Goal: Information Seeking & Learning: Learn about a topic

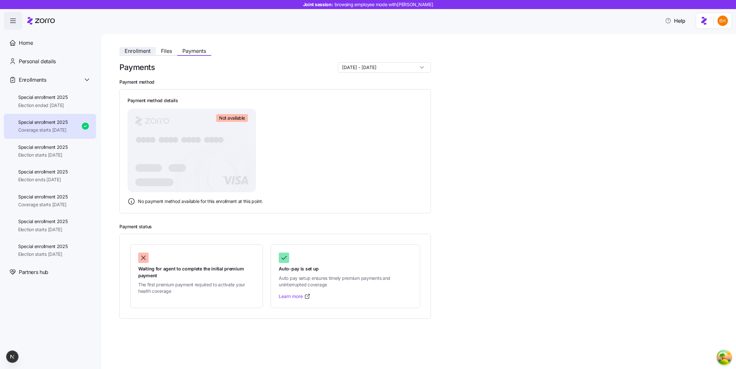
click at [143, 52] on span "Enrollment" at bounding box center [138, 50] width 26 height 5
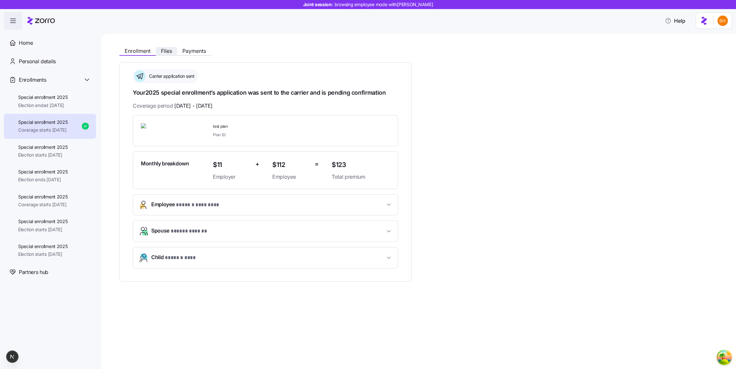
click at [169, 49] on span "Files" at bounding box center [166, 50] width 11 height 5
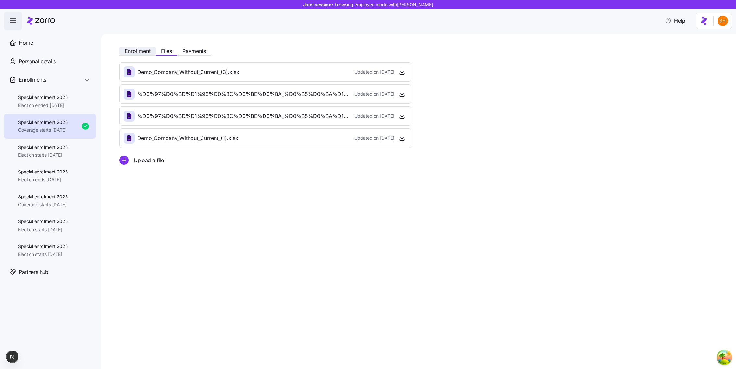
click at [149, 48] on span "Enrollment" at bounding box center [138, 50] width 26 height 5
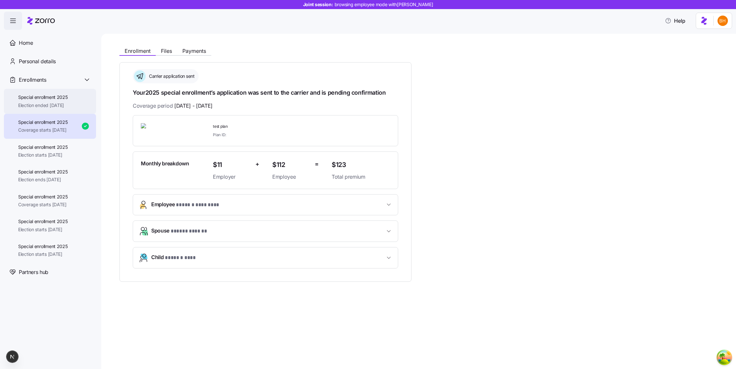
click at [57, 99] on span "Special enrollment 2025" at bounding box center [43, 97] width 50 height 6
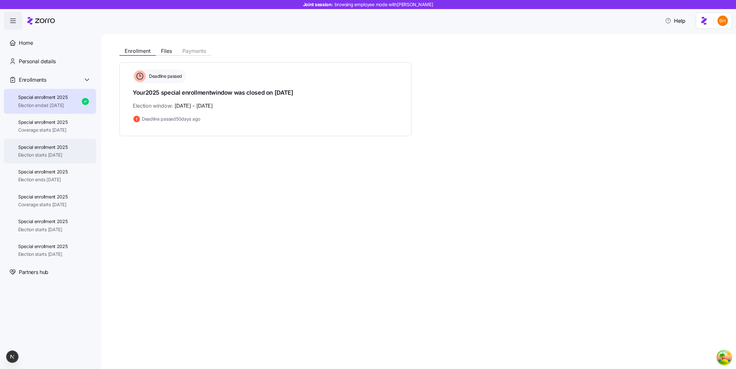
click at [45, 147] on span "Special enrollment 2025" at bounding box center [43, 147] width 50 height 6
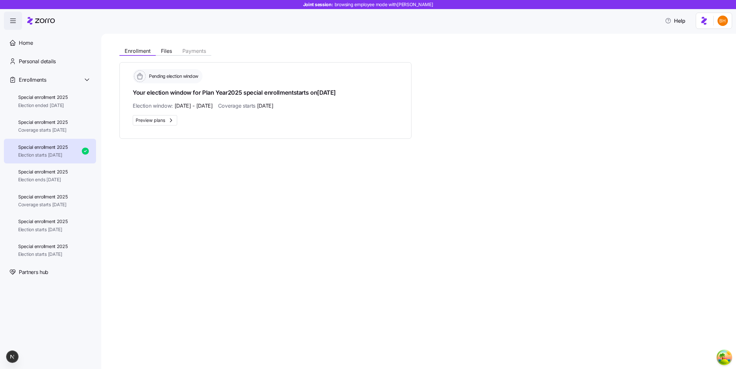
drag, startPoint x: 151, startPoint y: 122, endPoint x: 139, endPoint y: 164, distance: 43.4
click at [139, 164] on div "Enrollment Files Payments Pending election window Your election window for Plan…" at bounding box center [418, 202] width 635 height 336
click at [152, 121] on span "Preview plans" at bounding box center [151, 120] width 30 height 6
click at [68, 130] on span "Coverage starts [DATE]" at bounding box center [43, 130] width 50 height 6
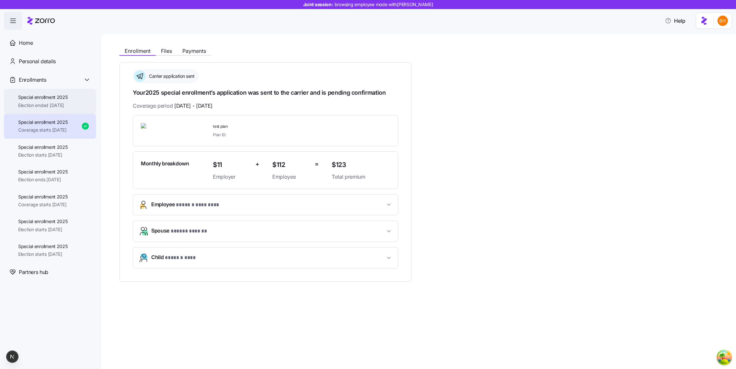
click at [67, 108] on span "Election ended [DATE]" at bounding box center [43, 105] width 50 height 6
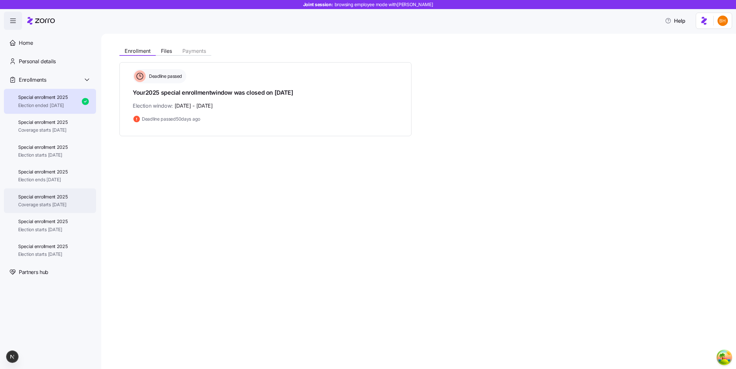
click at [54, 205] on span "Coverage starts [DATE]" at bounding box center [43, 205] width 50 height 6
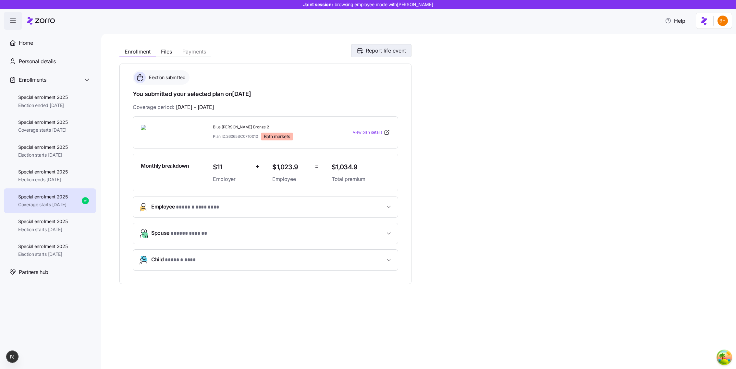
click at [373, 57] on button "Report life event" at bounding box center [381, 50] width 60 height 13
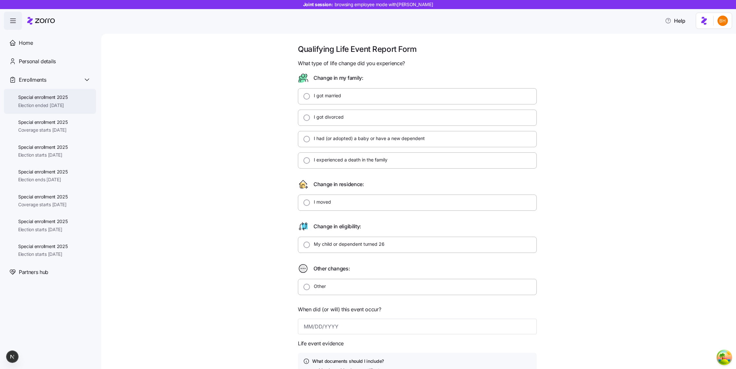
click at [68, 99] on span "Special enrollment 2025" at bounding box center [43, 97] width 50 height 6
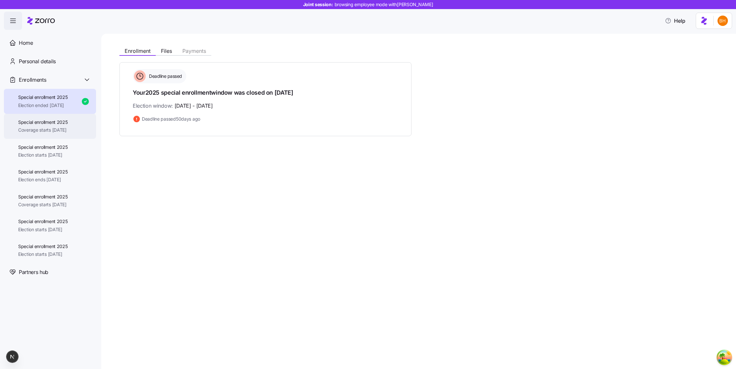
click at [49, 120] on span "Special enrollment 2025" at bounding box center [43, 122] width 50 height 6
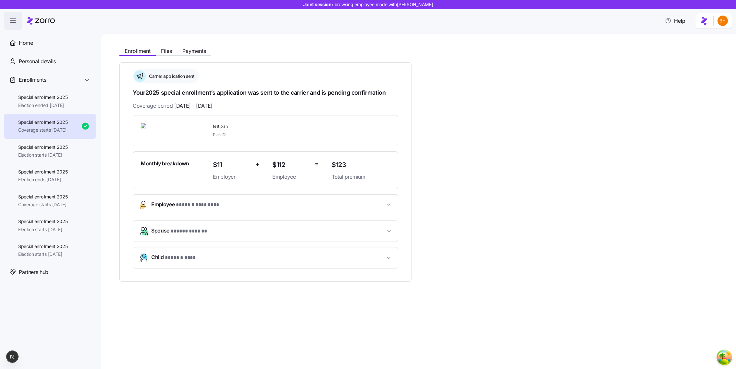
click at [199, 46] on div "Enrollment Files Payments" at bounding box center [265, 50] width 292 height 12
click at [194, 54] on span "Payments" at bounding box center [194, 50] width 24 height 5
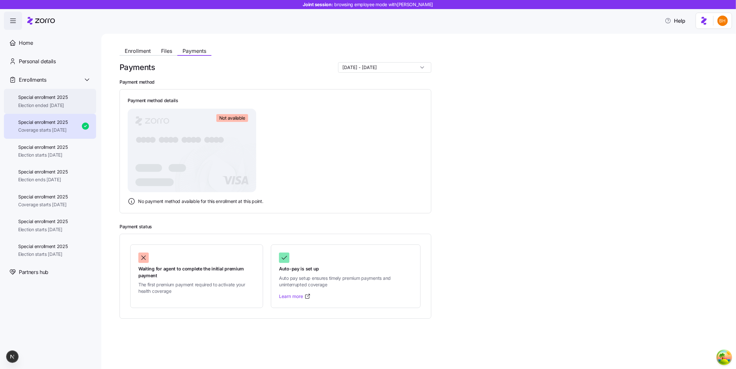
click at [68, 104] on span "Election ended [DATE]" at bounding box center [43, 105] width 50 height 6
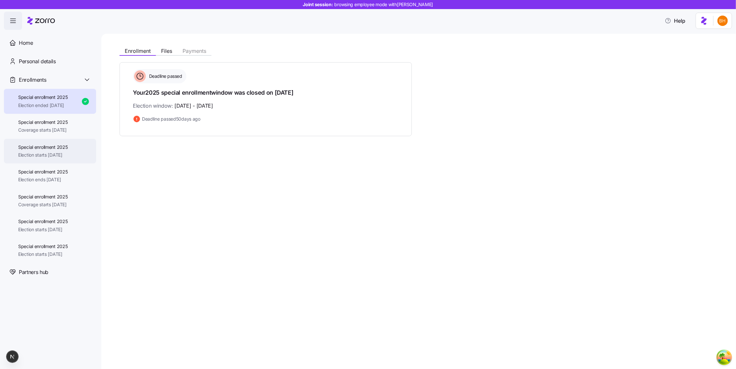
click at [48, 150] on span "Special enrollment 2025" at bounding box center [43, 147] width 50 height 6
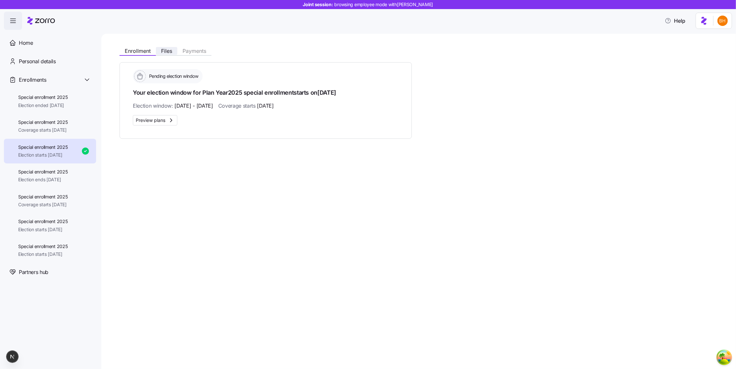
click at [170, 54] on button "Files" at bounding box center [166, 51] width 21 height 8
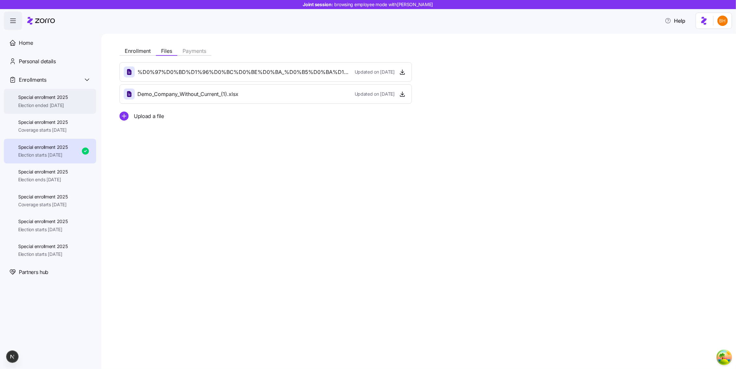
click at [61, 94] on span "Special enrollment 2025" at bounding box center [43, 97] width 50 height 6
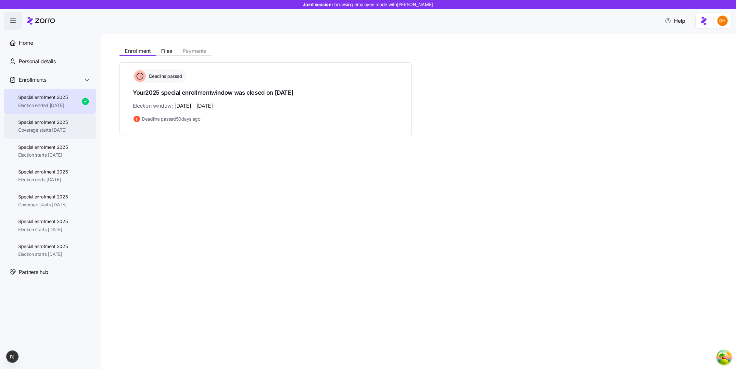
click at [64, 124] on span "Special enrollment 2025" at bounding box center [43, 122] width 50 height 6
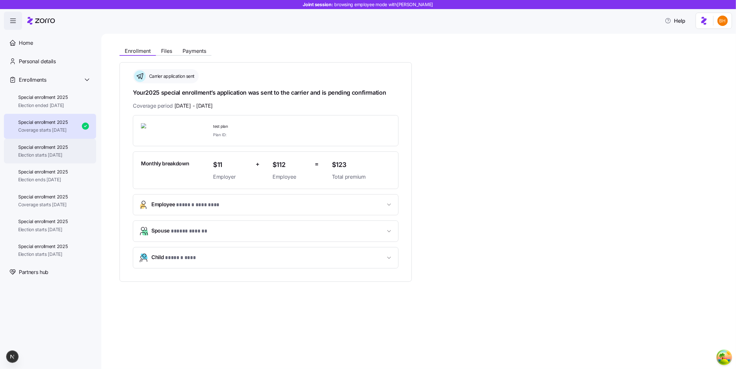
click at [63, 146] on span "Special enrollment 2025" at bounding box center [43, 147] width 50 height 6
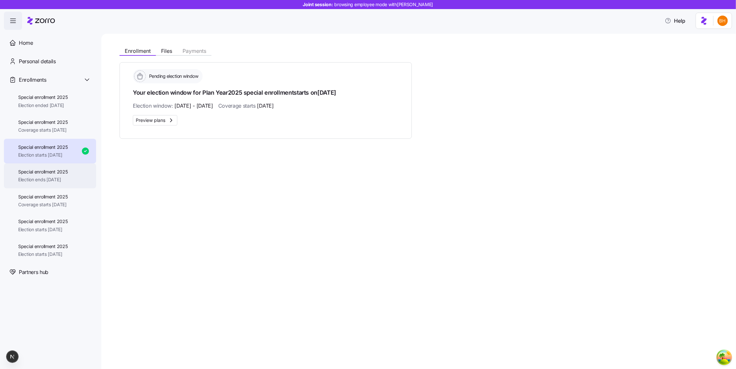
click at [50, 179] on span "Election ends [DATE]" at bounding box center [43, 180] width 50 height 6
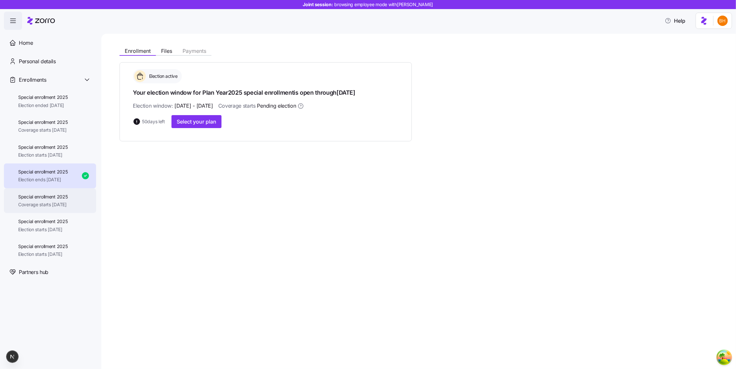
click at [56, 205] on span "Coverage starts [DATE]" at bounding box center [43, 205] width 50 height 6
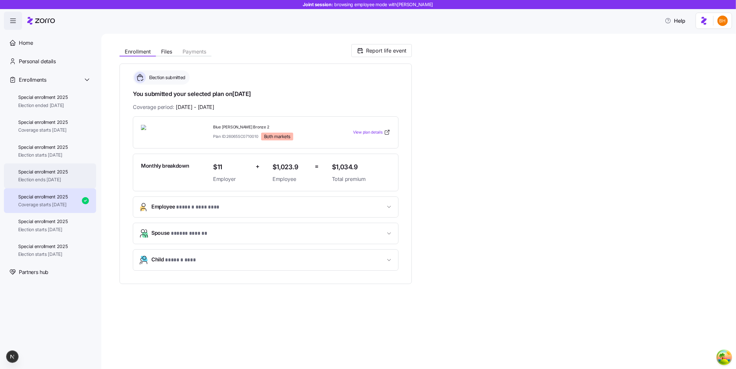
click at [60, 168] on div "Special enrollment 2025 Election ends 11/25/2025" at bounding box center [50, 176] width 92 height 25
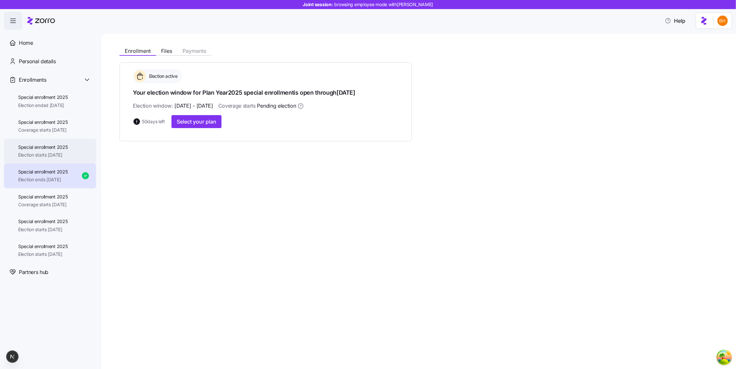
click at [58, 157] on span "Election starts [DATE]" at bounding box center [43, 155] width 50 height 6
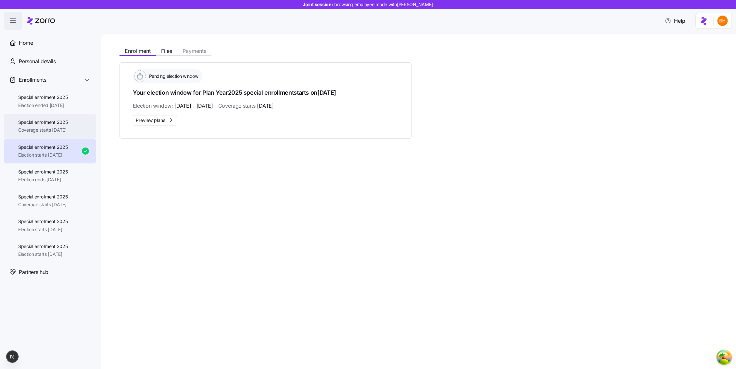
click at [53, 117] on div "Special enrollment 2025 Coverage starts 12/01/2025" at bounding box center [50, 126] width 92 height 25
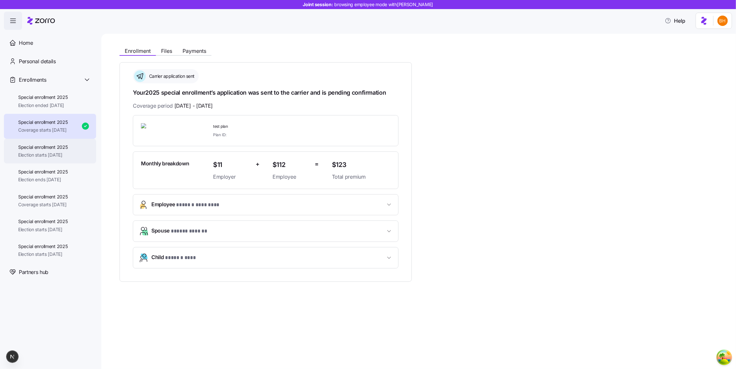
click at [42, 150] on span "Special enrollment 2025" at bounding box center [43, 147] width 50 height 6
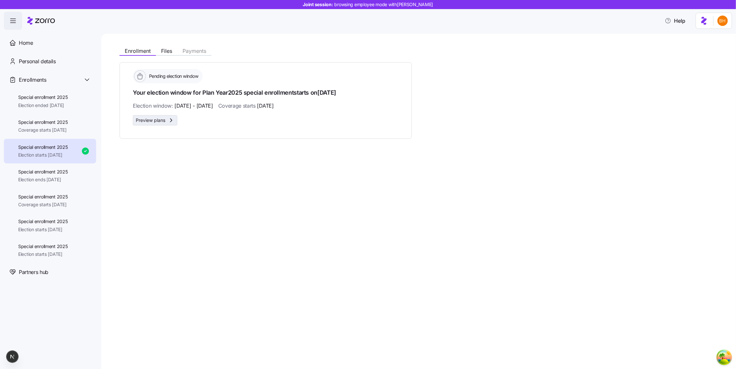
click at [145, 119] on span "Preview plans" at bounding box center [151, 120] width 30 height 6
click at [78, 124] on div "Special enrollment 2025 Coverage starts 12/01/2025" at bounding box center [50, 126] width 92 height 25
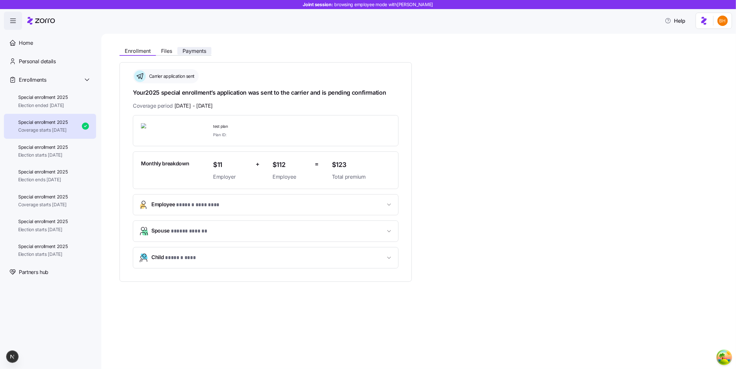
click at [201, 50] on span "Payments" at bounding box center [194, 50] width 24 height 5
